Goal: Information Seeking & Learning: Learn about a topic

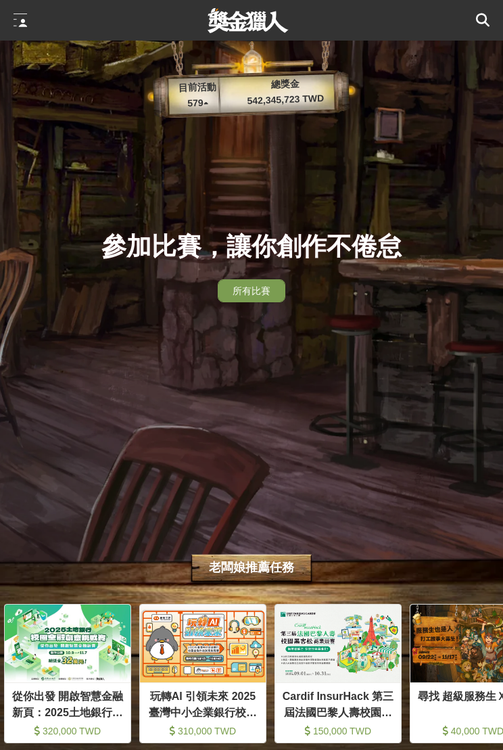
click at [24, 14] on div at bounding box center [21, 21] width 14 height 14
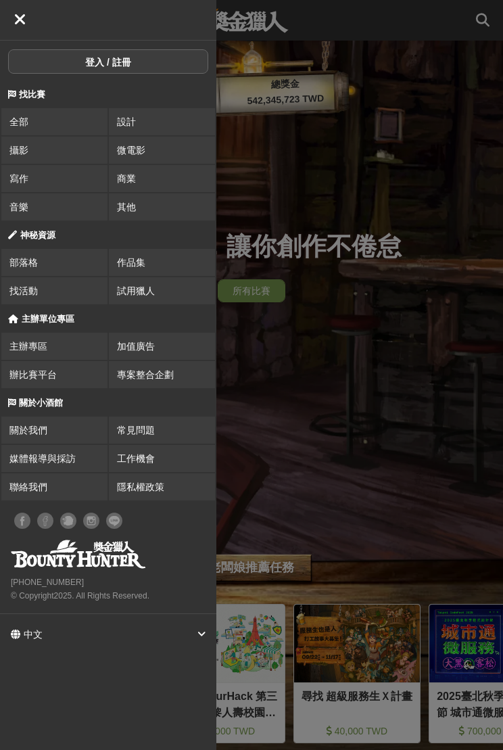
scroll to position [0, 135]
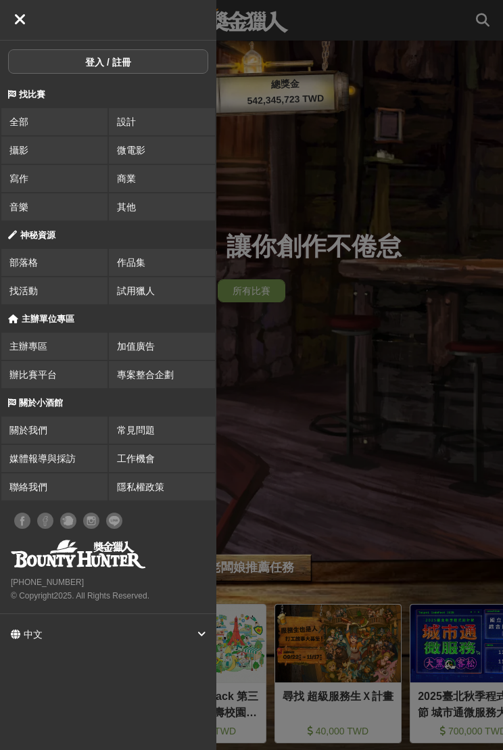
click at [16, 147] on span "攝影" at bounding box center [18, 150] width 19 height 11
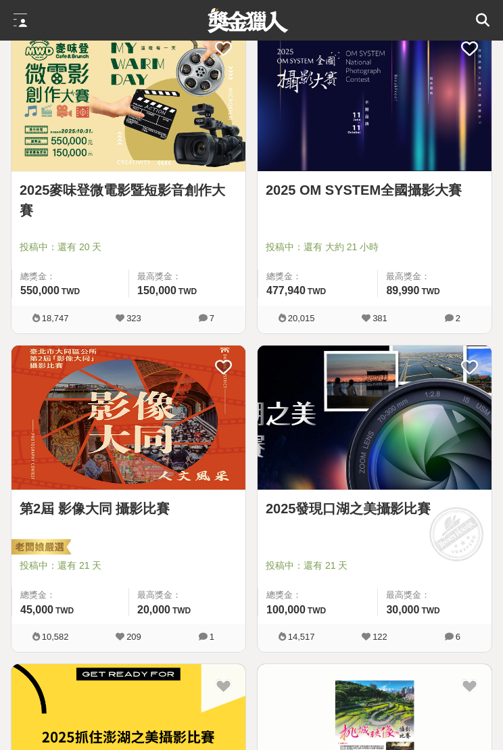
scroll to position [266, 0]
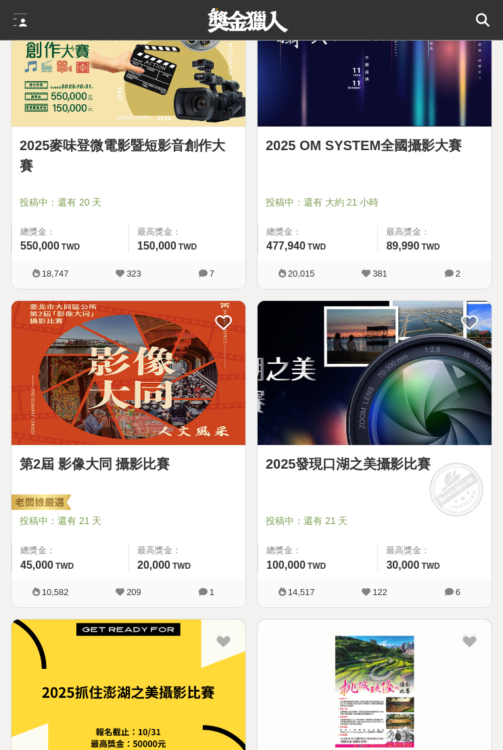
click at [409, 411] on img at bounding box center [375, 374] width 234 height 145
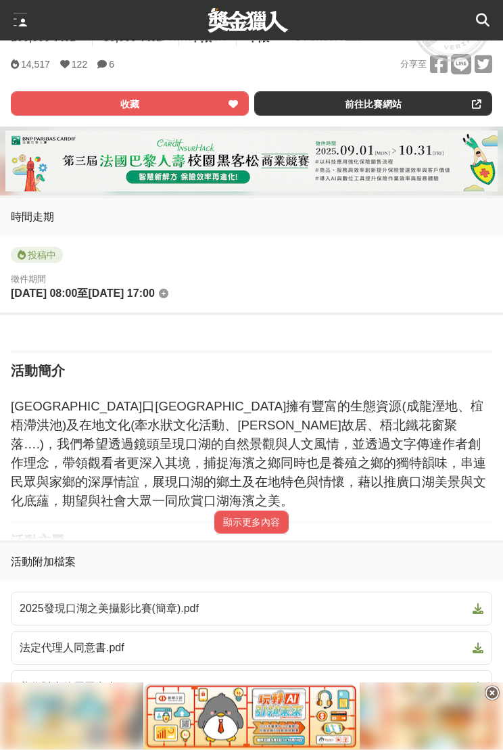
scroll to position [537, 0]
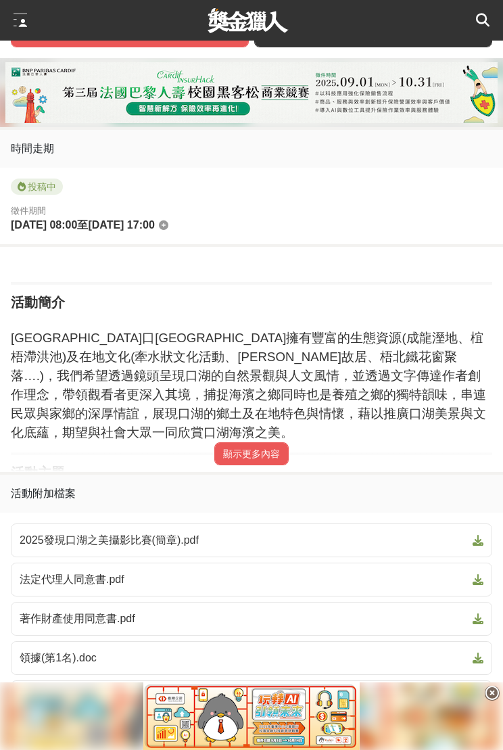
click at [223, 463] on button "顯示更多內容" at bounding box center [251, 453] width 74 height 23
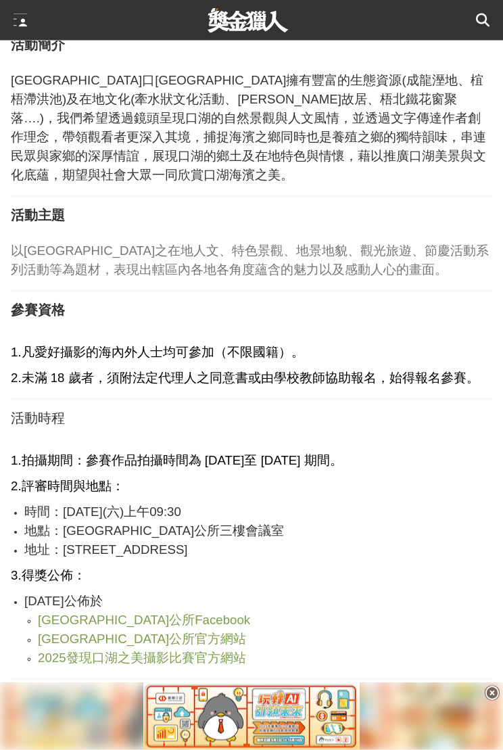
scroll to position [827, 0]
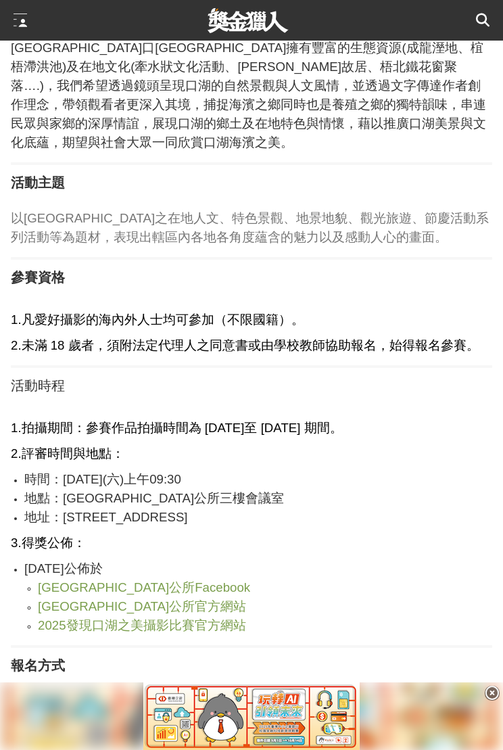
click at [93, 618] on span "2025發現口湖之美攝影比賽官方網站" at bounding box center [142, 625] width 208 height 14
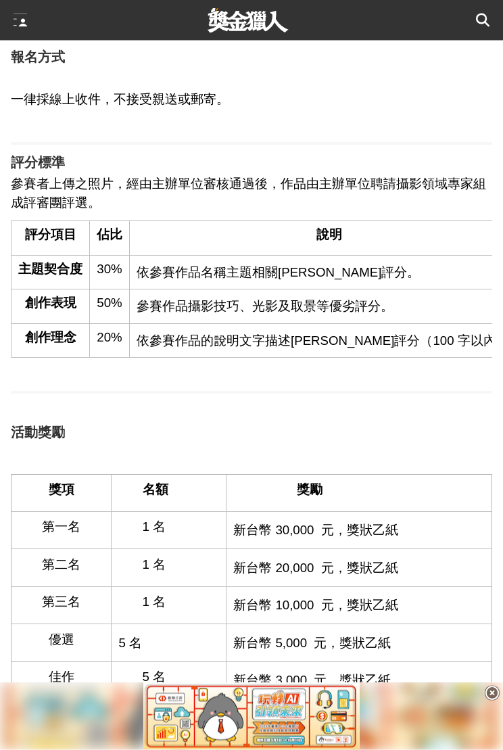
scroll to position [1479, 0]
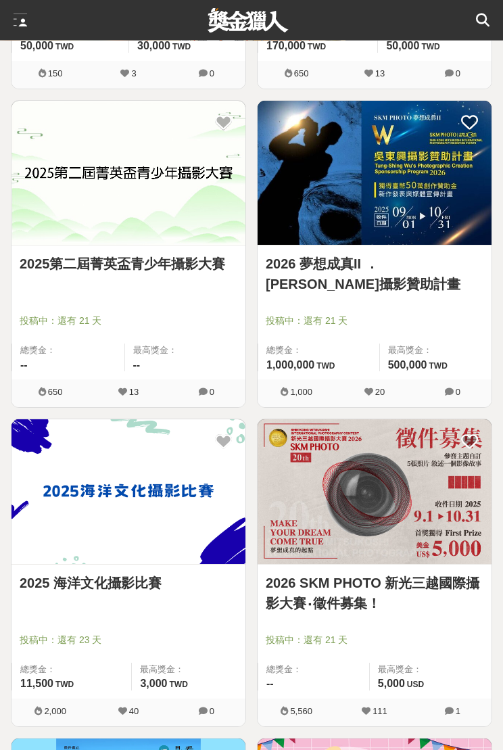
scroll to position [1743, 0]
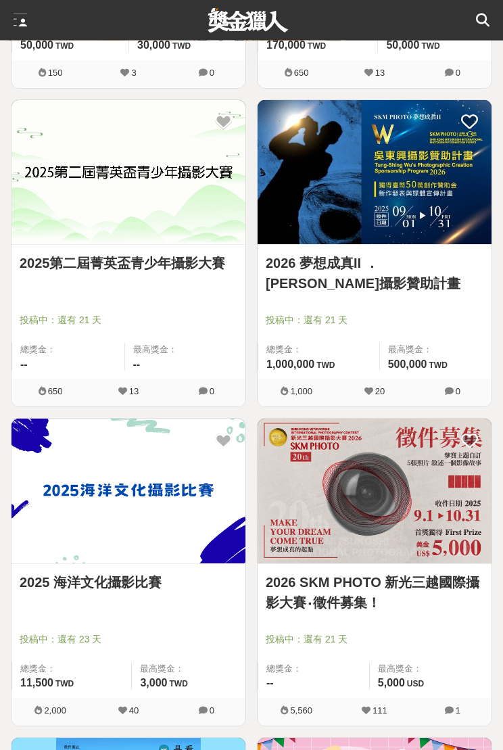
click at [49, 480] on img at bounding box center [128, 491] width 234 height 145
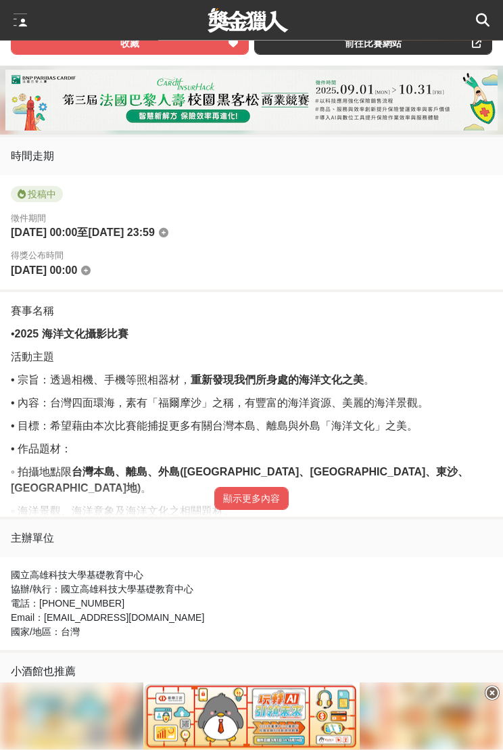
scroll to position [530, 0]
click at [268, 496] on button "顯示更多內容" at bounding box center [251, 498] width 74 height 23
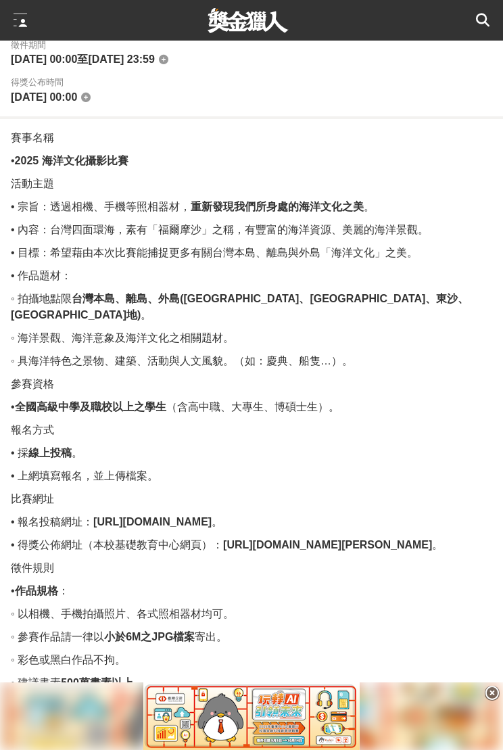
scroll to position [651, 0]
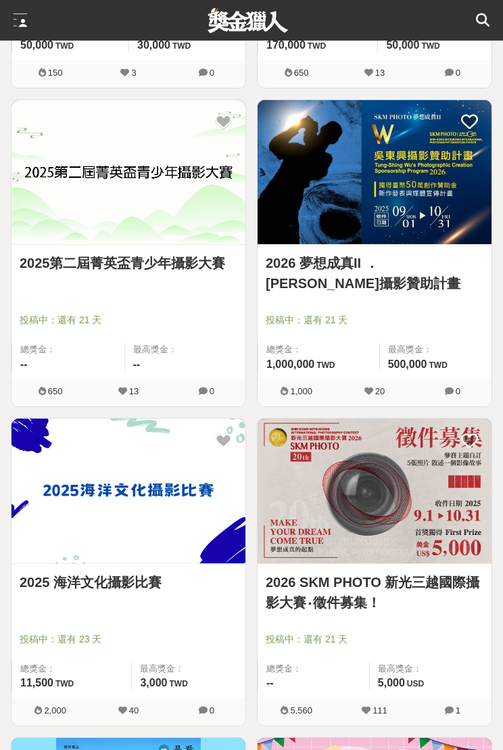
click at [440, 512] on img at bounding box center [375, 491] width 234 height 145
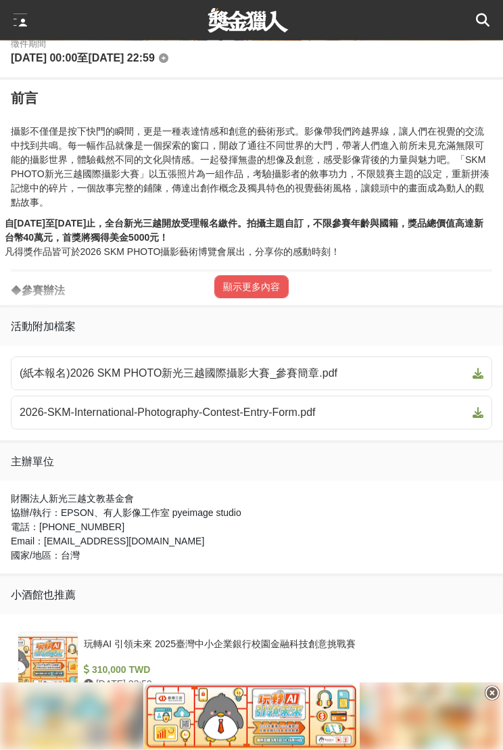
scroll to position [730, 0]
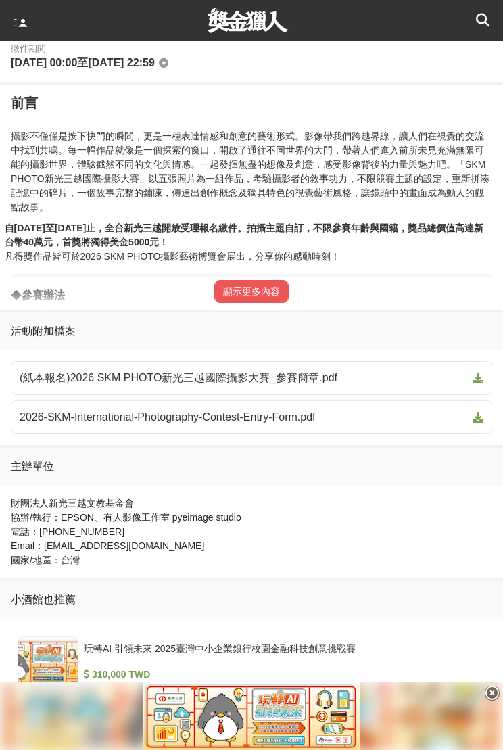
click at [259, 293] on button "顯示更多內容" at bounding box center [251, 291] width 74 height 23
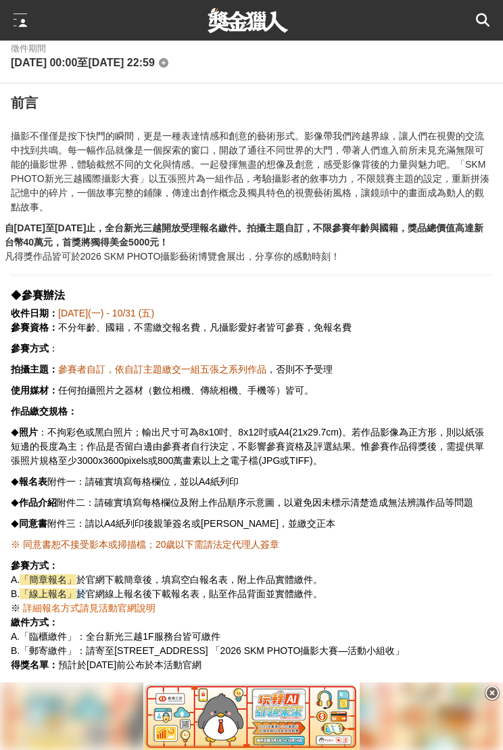
click at [63, 604] on span "詳細報名方式請見活動官網說明" at bounding box center [89, 608] width 133 height 11
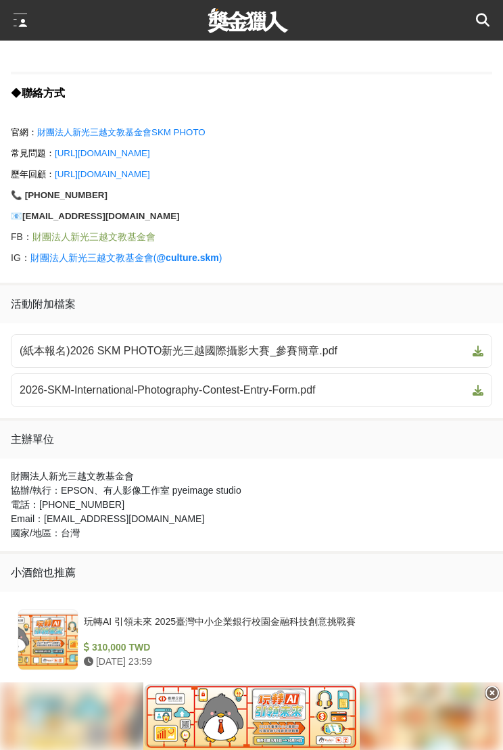
scroll to position [1907, 0]
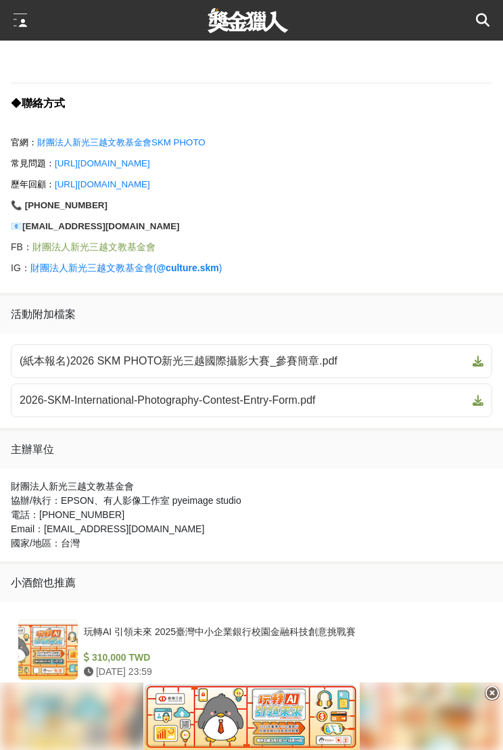
click at [418, 362] on span "(紙本報名)2026 SKM PHOTO新光三越國際攝影大賽_參賽簡章.pdf" at bounding box center [244, 361] width 448 height 16
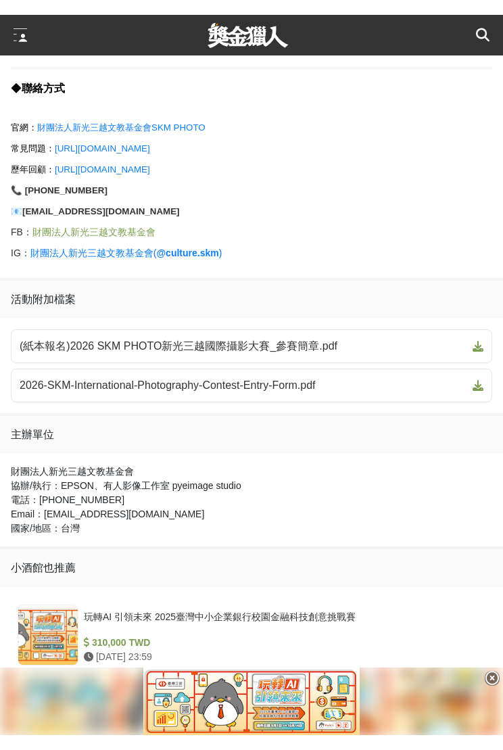
scroll to position [1907, 0]
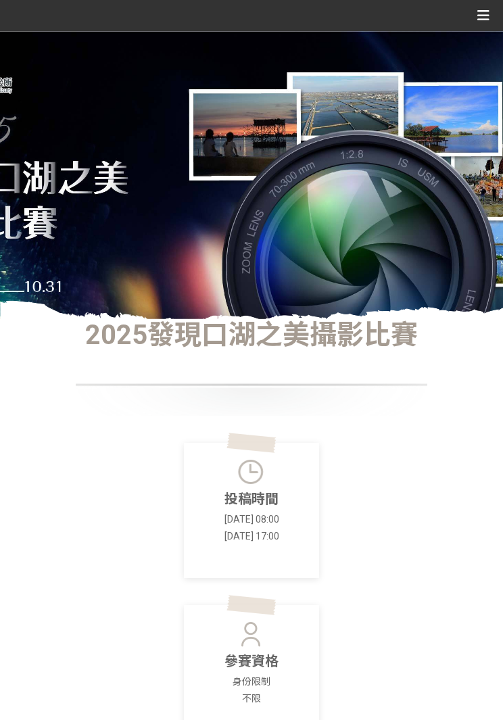
click at [488, 16] on icon at bounding box center [483, 15] width 12 height 20
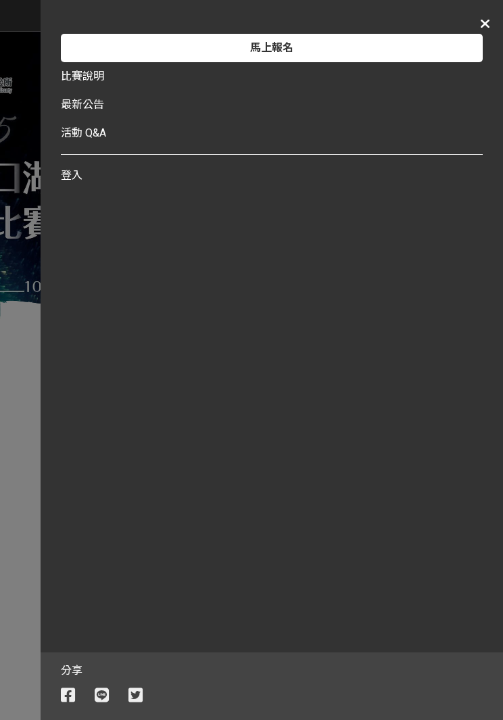
click at [9, 268] on div "馬上報名 比賽說明 最新公告 投稿作品 作品投票 活動 Q&A 登入 分享" at bounding box center [251, 360] width 503 height 720
click at [26, 373] on div "馬上報名 比賽說明 最新公告 投稿作品 作品投票 活動 Q&A 登入 分享" at bounding box center [251, 360] width 503 height 720
click at [473, 21] on div "馬上報名 比賽說明 最新公告 投稿作品 作品投票 活動 Q&A 登入" at bounding box center [272, 326] width 463 height 653
click at [487, 20] on icon at bounding box center [485, 24] width 9 height 14
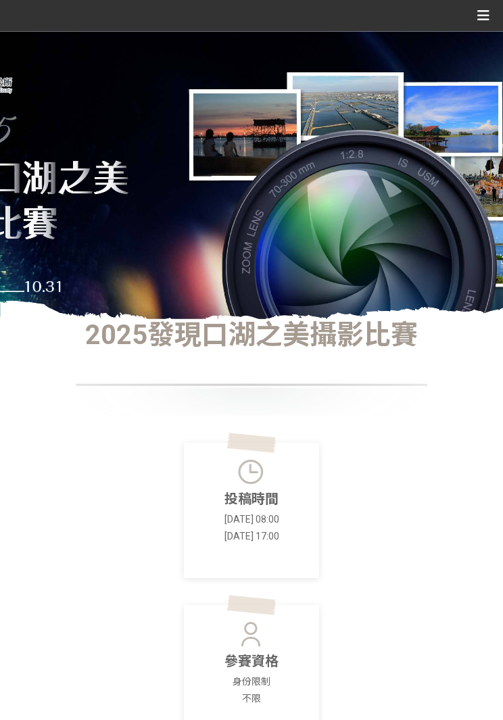
click at [486, 12] on icon at bounding box center [483, 15] width 12 height 20
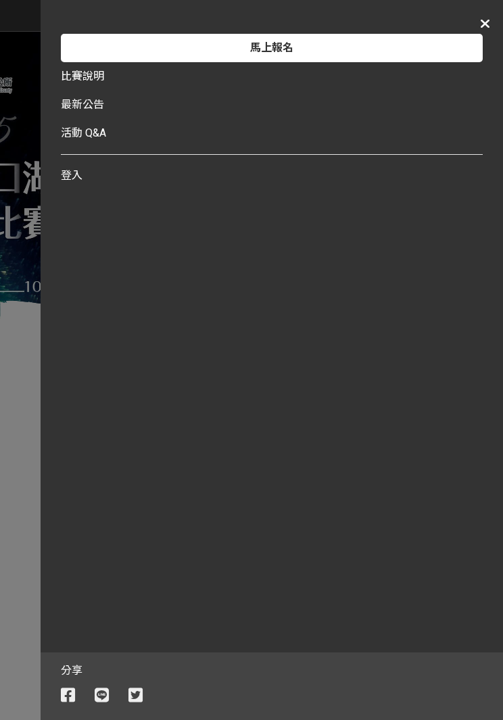
click at [488, 17] on icon at bounding box center [485, 24] width 9 height 14
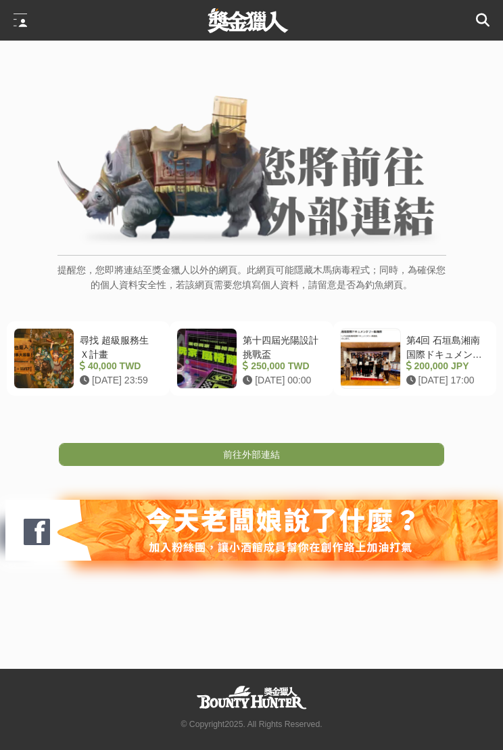
click at [383, 452] on link "前往外部連結" at bounding box center [251, 454] width 385 height 23
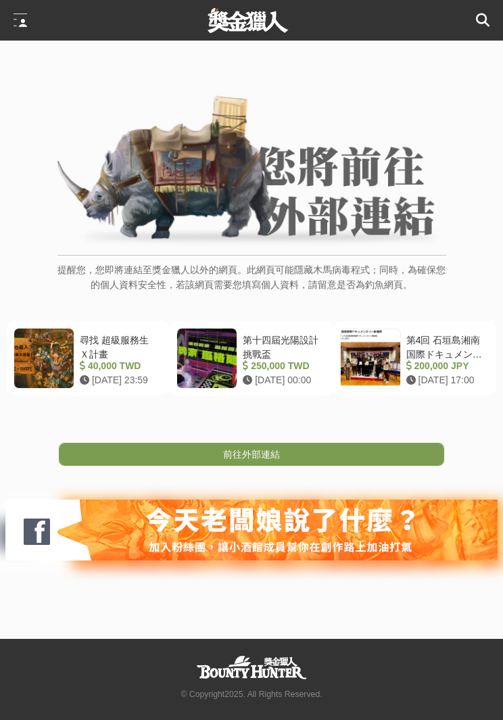
scroll to position [30, 0]
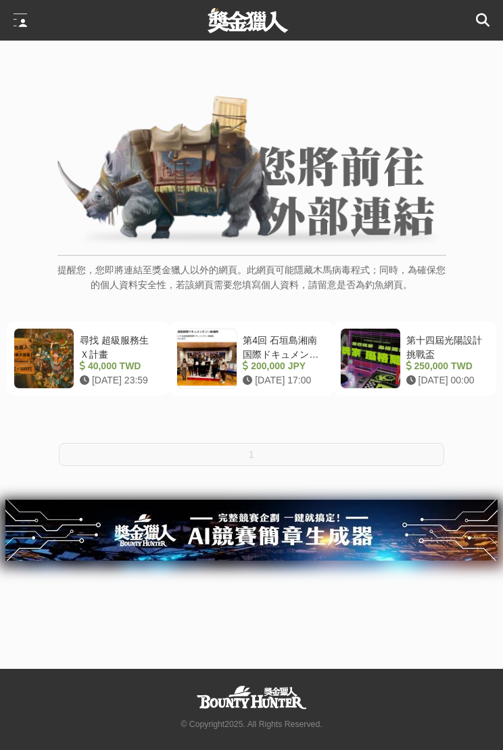
scroll to position [16, 0]
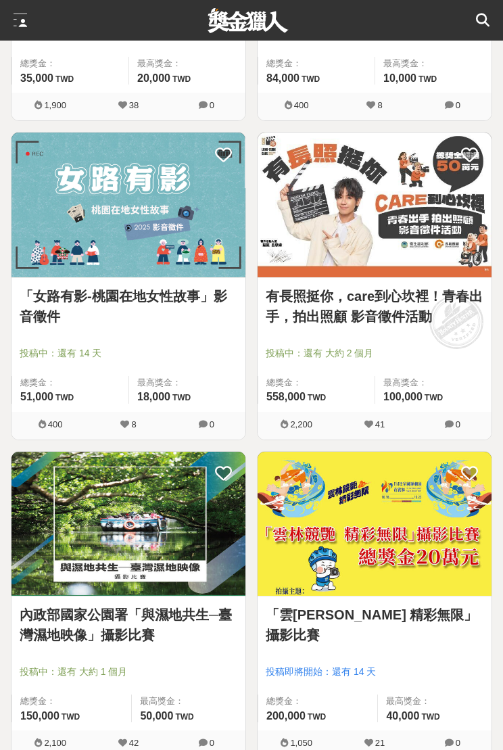
scroll to position [2736, 0]
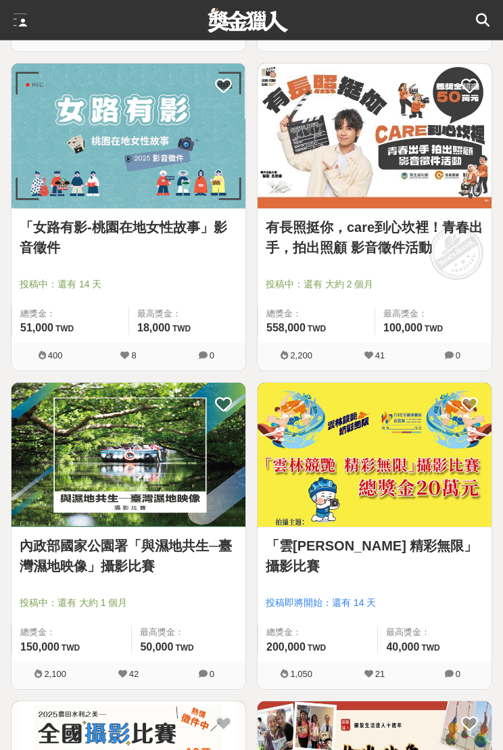
click at [427, 465] on img at bounding box center [375, 455] width 234 height 145
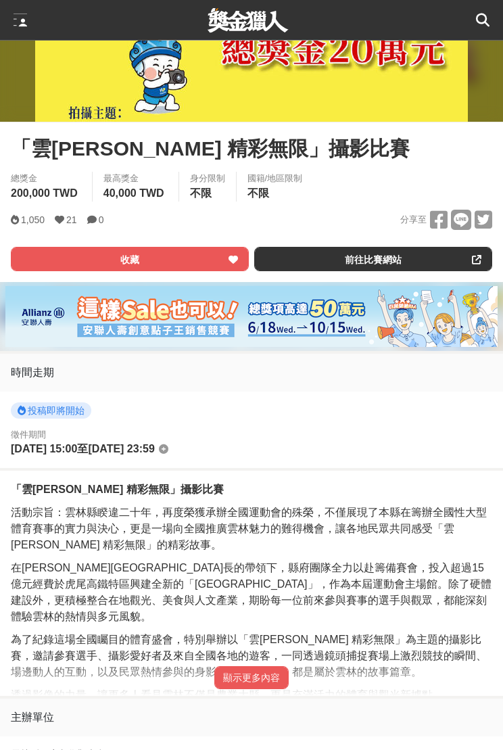
scroll to position [429, 0]
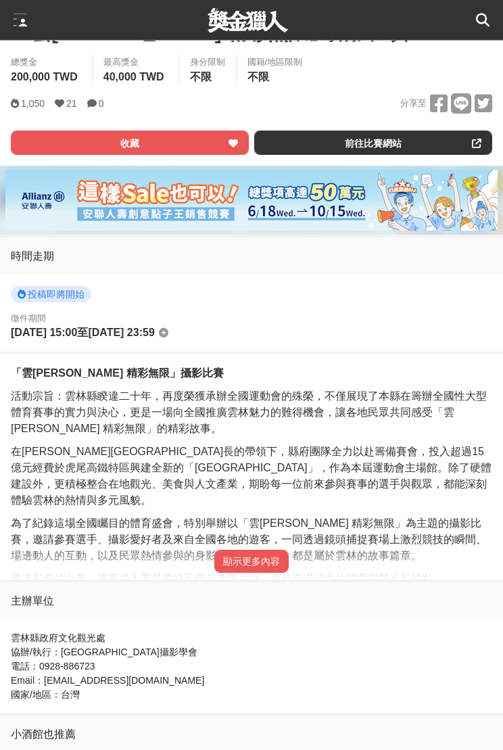
click at [229, 567] on button "顯示更多內容" at bounding box center [251, 562] width 74 height 23
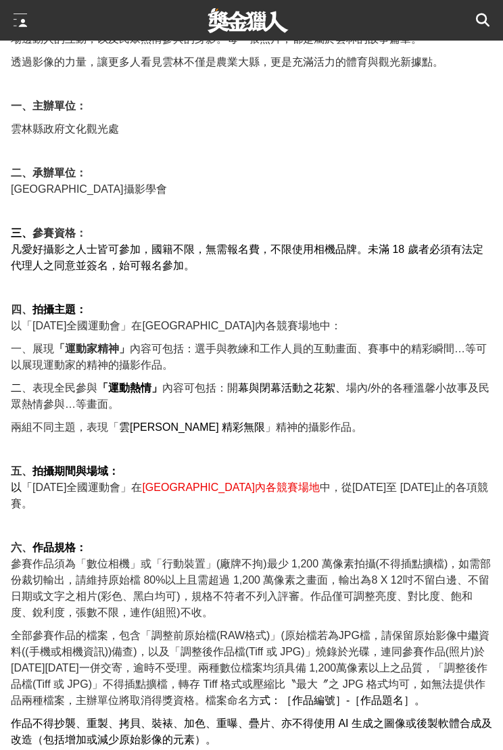
scroll to position [937, 0]
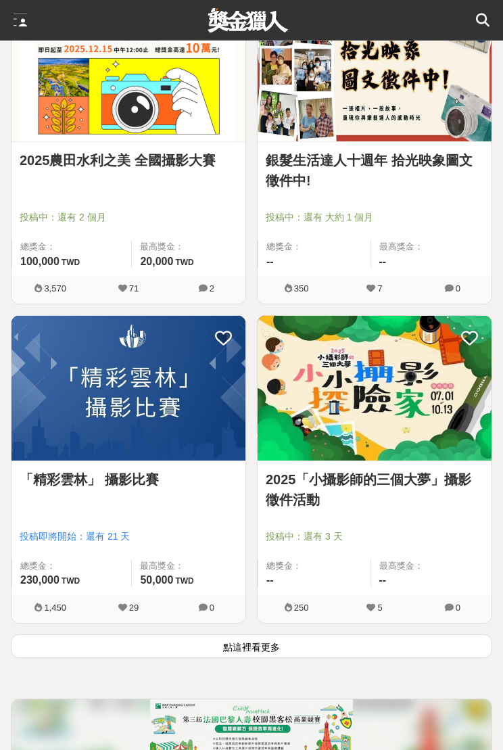
scroll to position [3443, 0]
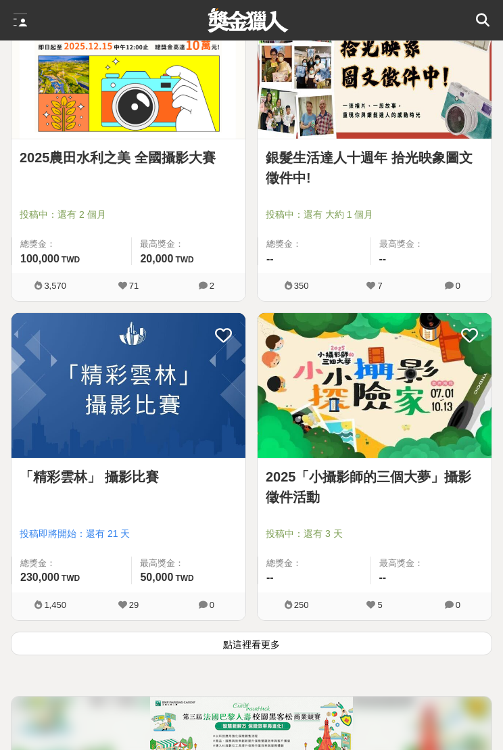
click at [47, 425] on img at bounding box center [128, 386] width 234 height 145
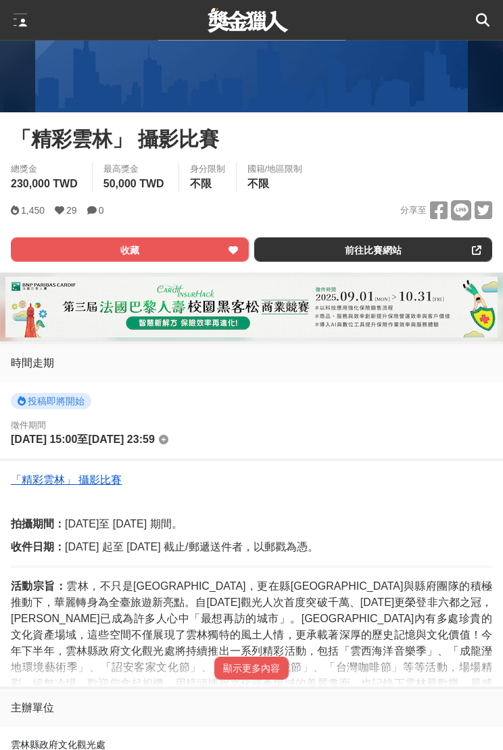
scroll to position [323, 0]
click at [237, 660] on button "顯示更多內容" at bounding box center [251, 668] width 74 height 23
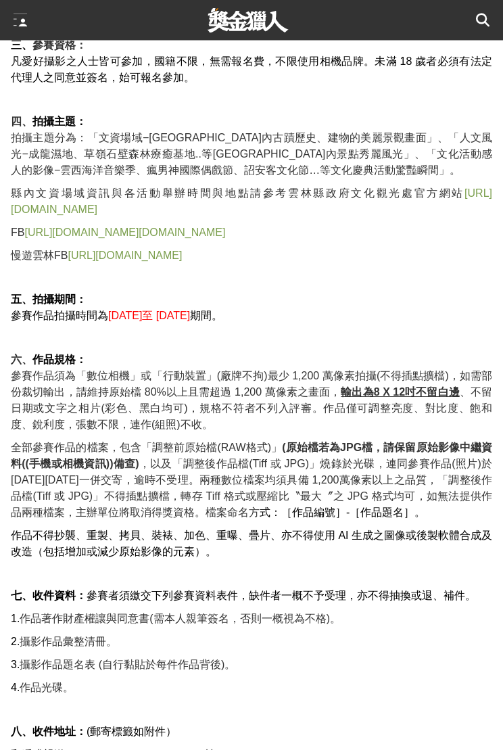
scroll to position [1144, 0]
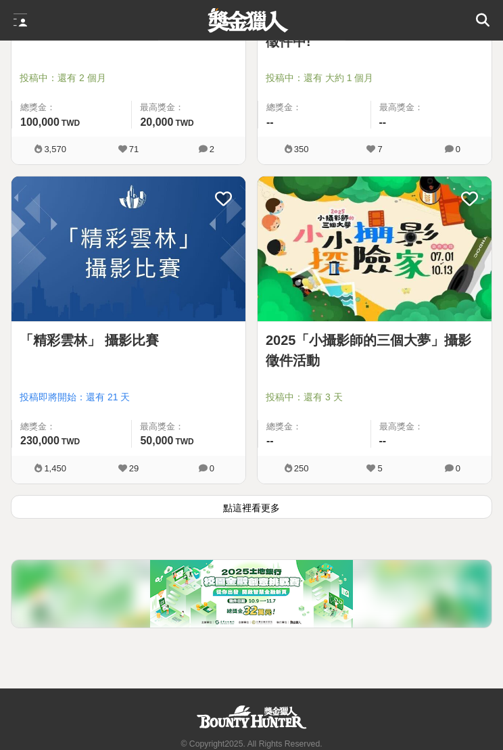
scroll to position [3600, 0]
